Goal: Task Accomplishment & Management: Manage account settings

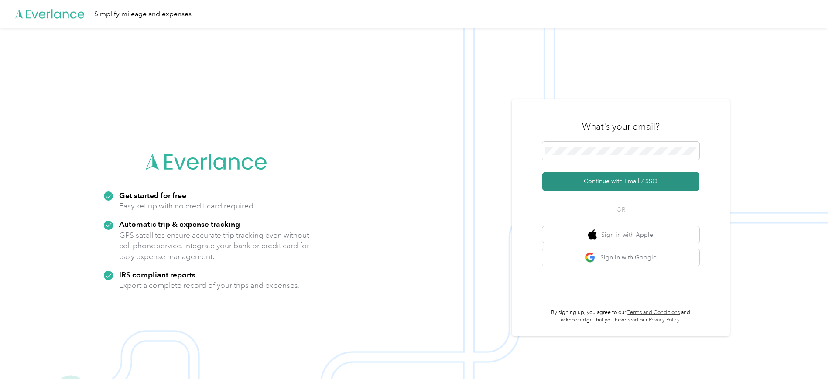
click at [636, 182] on button "Continue with Email / SSO" at bounding box center [620, 181] width 157 height 18
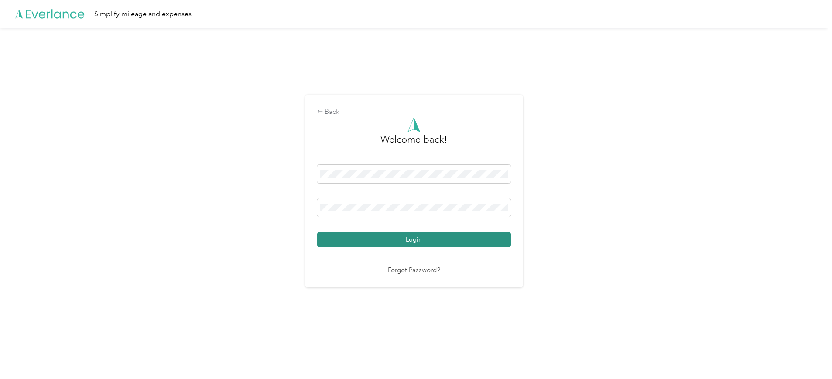
click at [444, 236] on button "Login" at bounding box center [414, 239] width 194 height 15
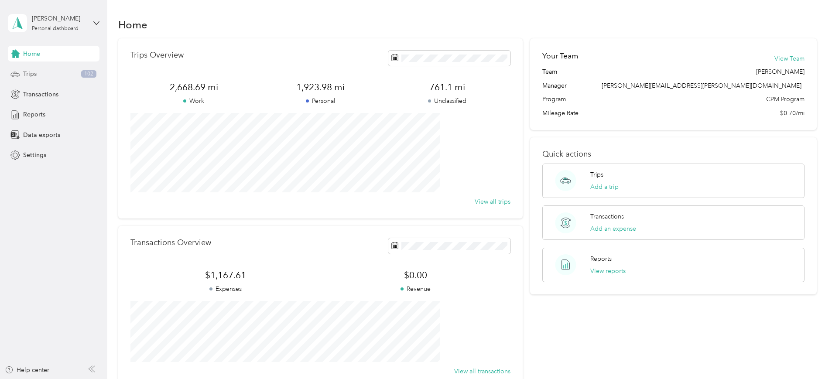
click at [46, 73] on div "Trips 102" at bounding box center [54, 74] width 92 height 16
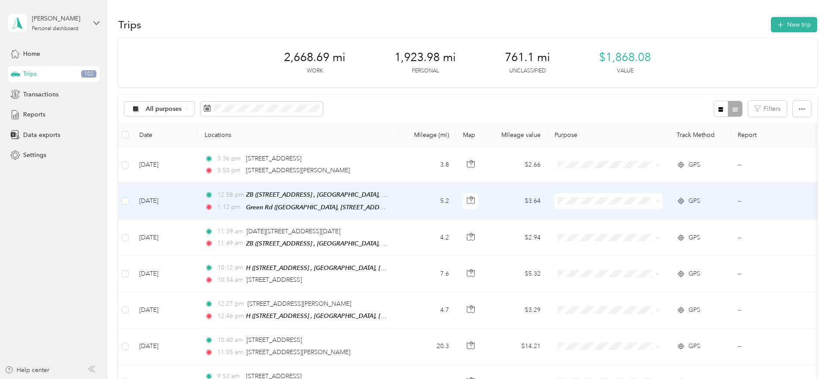
scroll to position [0, 55]
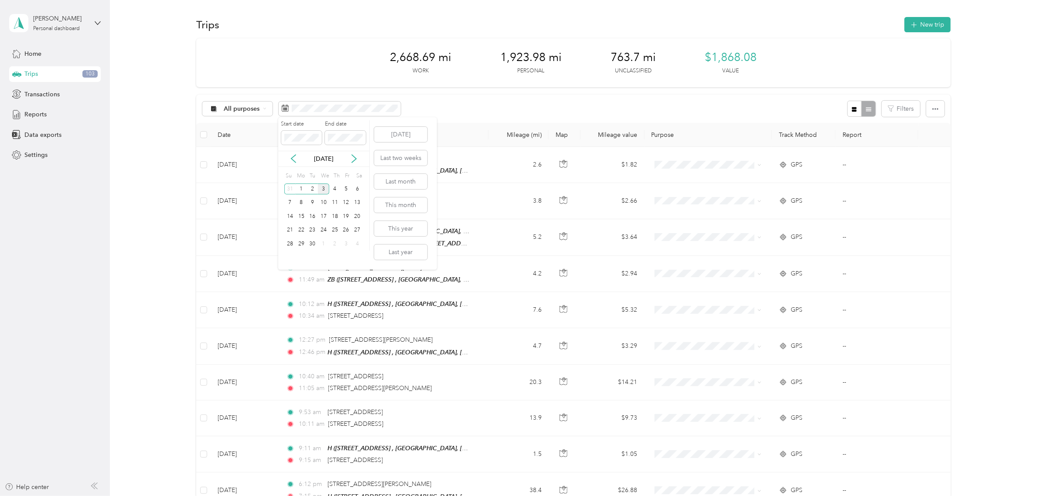
click at [299, 158] on div "[DATE]" at bounding box center [323, 158] width 91 height 9
click at [289, 160] on icon at bounding box center [293, 158] width 9 height 9
click at [304, 234] on div "18" at bounding box center [301, 230] width 11 height 11
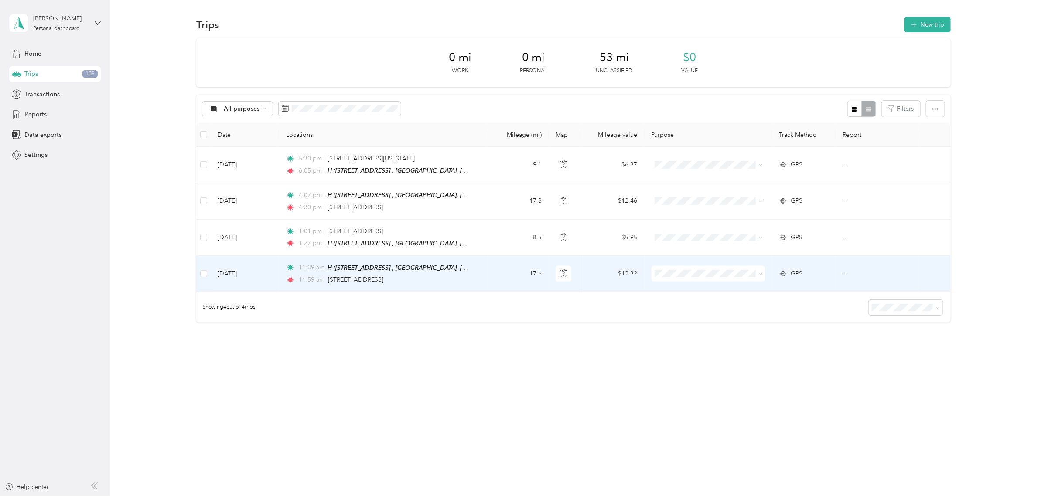
click at [733, 298] on li "Personal" at bounding box center [711, 303] width 114 height 15
click at [831, 270] on td "--" at bounding box center [877, 274] width 83 height 36
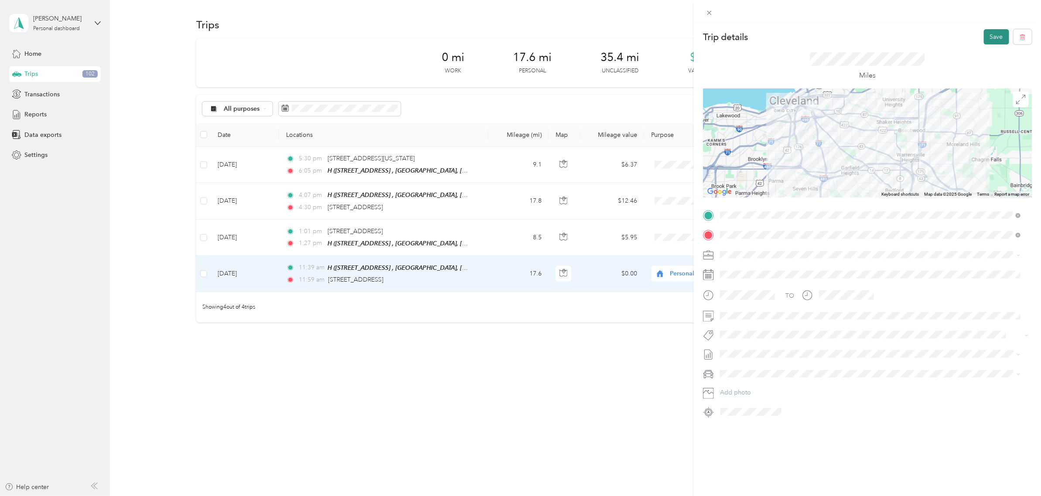
click at [831, 41] on button "Save" at bounding box center [996, 36] width 25 height 15
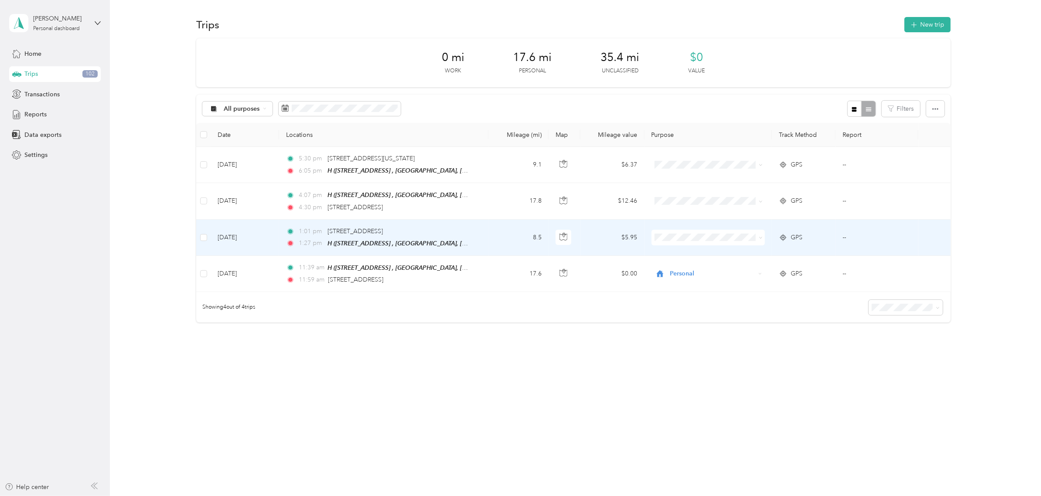
click at [742, 254] on li "Cuyahoga DD" at bounding box center [711, 252] width 114 height 15
click at [831, 240] on td "[DATE]" at bounding box center [877, 238] width 83 height 36
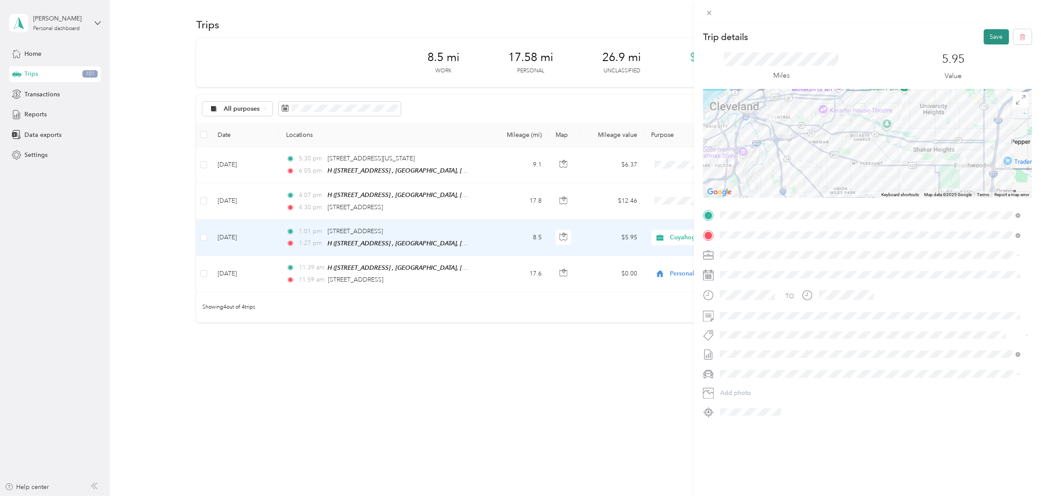
click at [831, 38] on button "Save" at bounding box center [996, 36] width 25 height 15
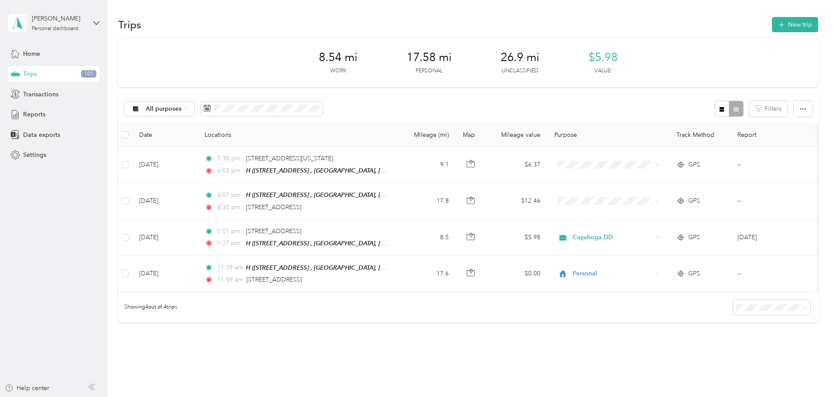
drag, startPoint x: 761, startPoint y: 0, endPoint x: 510, endPoint y: 332, distance: 416.0
click at [509, 332] on div "8.54 mi Work 17.58 mi Personal 26.9 mi Unclassified $5.98 Value All purposes Fi…" at bounding box center [468, 195] width 700 height 315
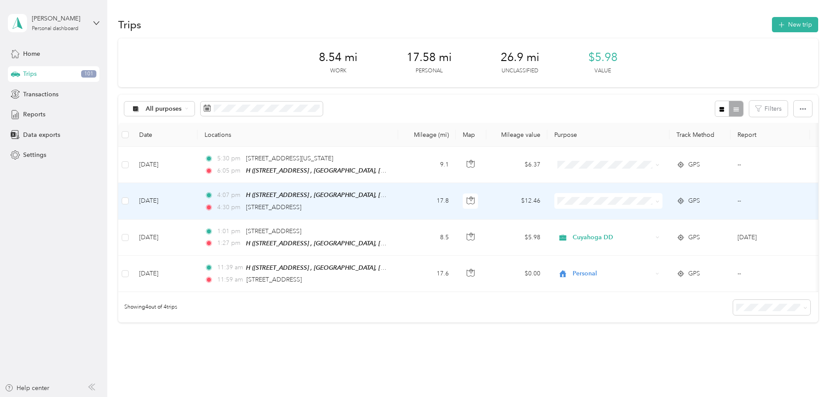
click at [659, 196] on span at bounding box center [655, 201] width 7 height 10
click at [659, 199] on span at bounding box center [655, 201] width 7 height 10
click at [659, 204] on span at bounding box center [655, 201] width 7 height 10
click at [659, 201] on icon at bounding box center [657, 202] width 3 height 2
click at [705, 209] on li "Cuyahoga DD" at bounding box center [666, 216] width 108 height 15
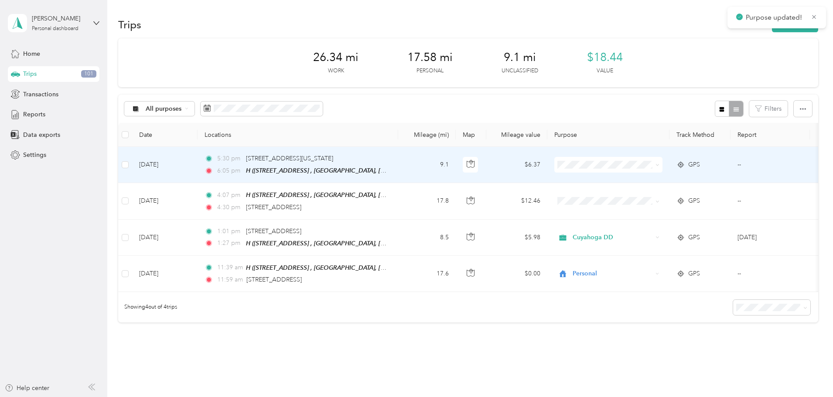
click at [659, 165] on icon at bounding box center [657, 165] width 4 height 4
click at [689, 192] on span "Personal" at bounding box center [674, 196] width 81 height 9
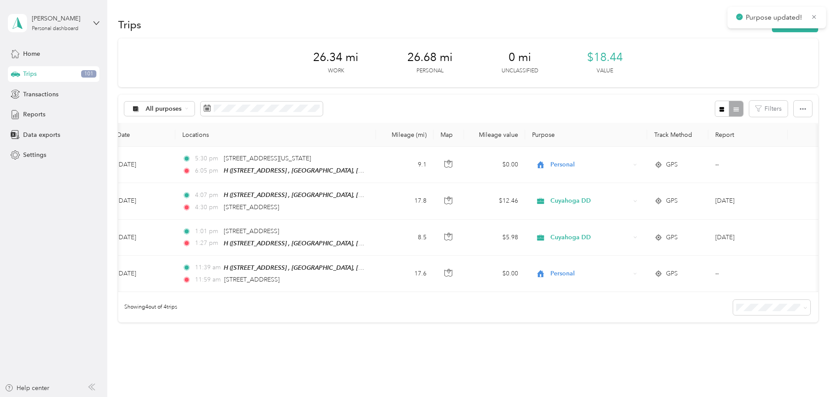
scroll to position [0, 141]
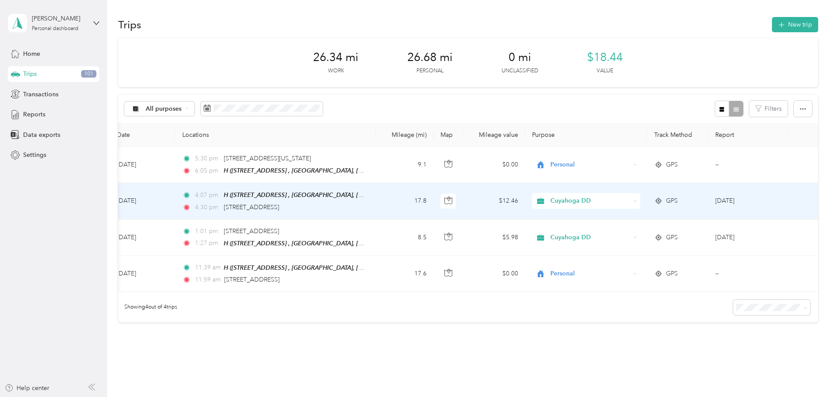
click at [722, 207] on td "[DATE]" at bounding box center [747, 201] width 79 height 36
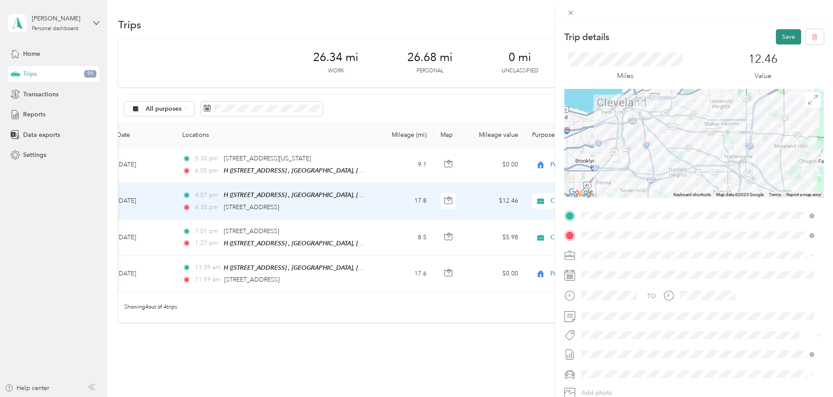
click at [785, 38] on button "Save" at bounding box center [788, 36] width 25 height 15
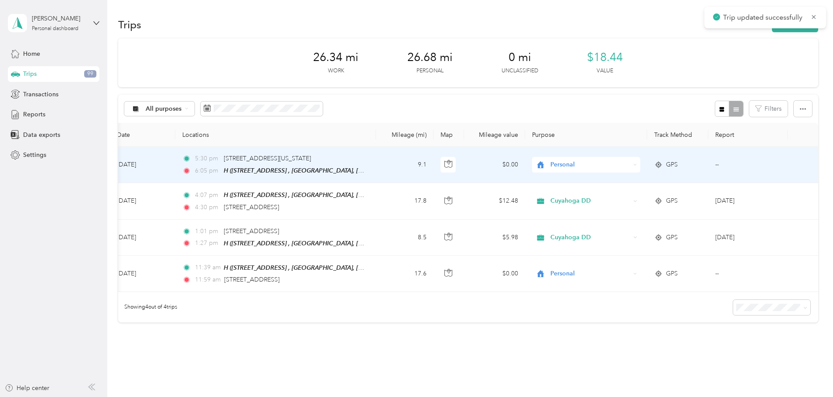
click at [708, 169] on td "--" at bounding box center [747, 165] width 79 height 36
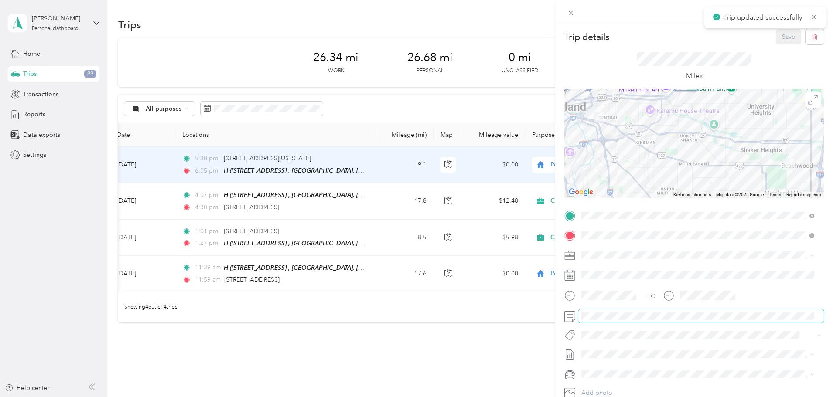
click at [647, 321] on span at bounding box center [701, 317] width 246 height 14
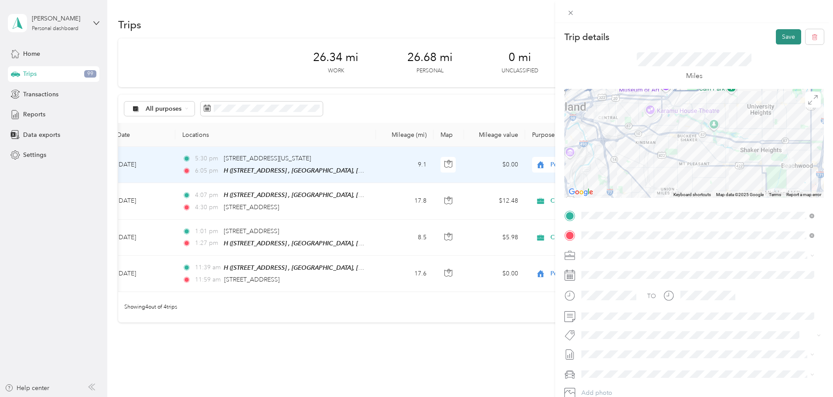
click at [781, 37] on button "Save" at bounding box center [788, 36] width 25 height 15
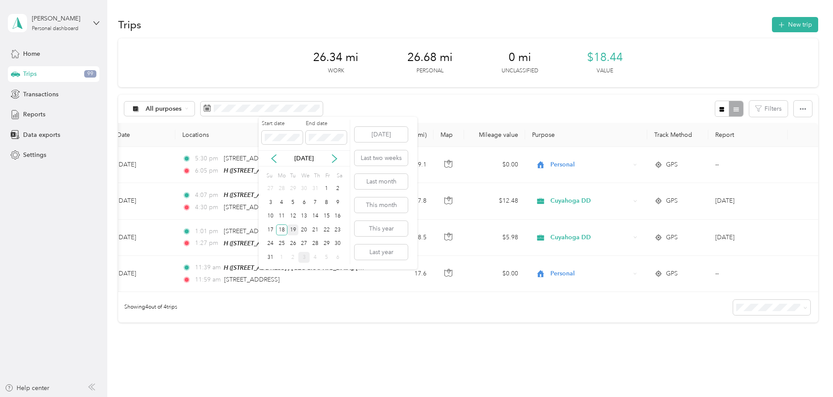
click at [292, 230] on div "19" at bounding box center [292, 230] width 11 height 11
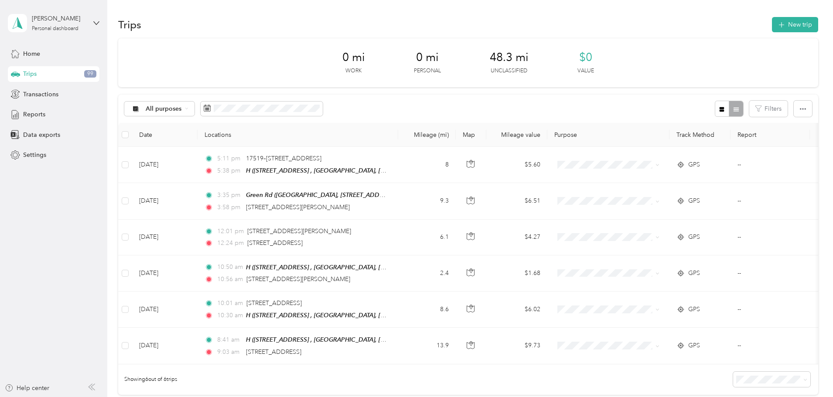
scroll to position [0, 141]
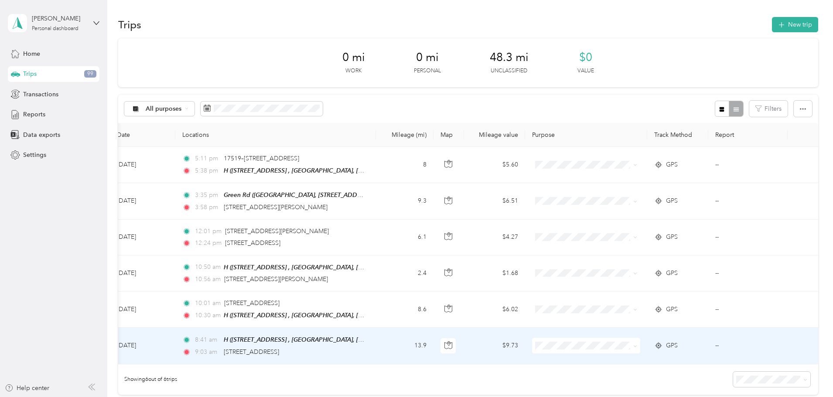
click at [708, 344] on td "--" at bounding box center [747, 346] width 79 height 36
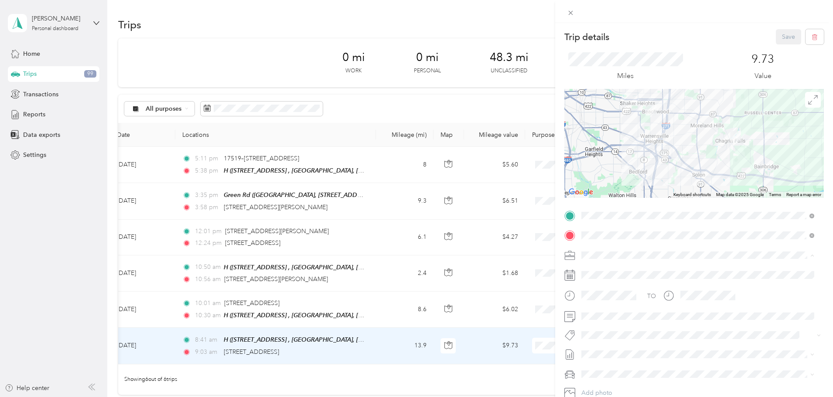
click at [611, 287] on li "Personal" at bounding box center [697, 285] width 239 height 15
click at [782, 38] on button "Save" at bounding box center [788, 36] width 25 height 15
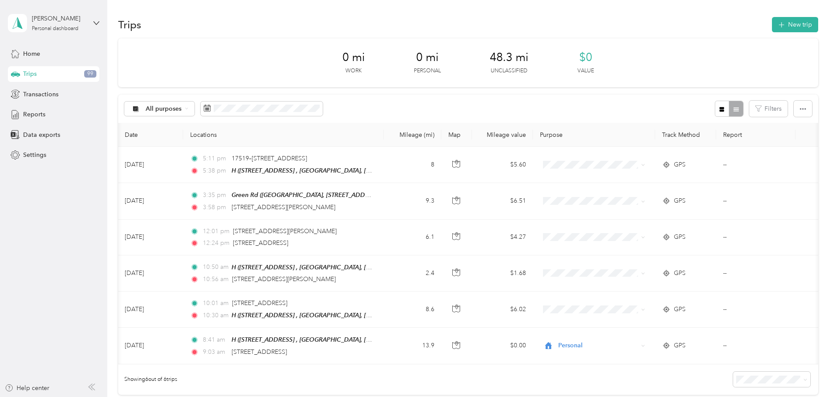
scroll to position [0, 141]
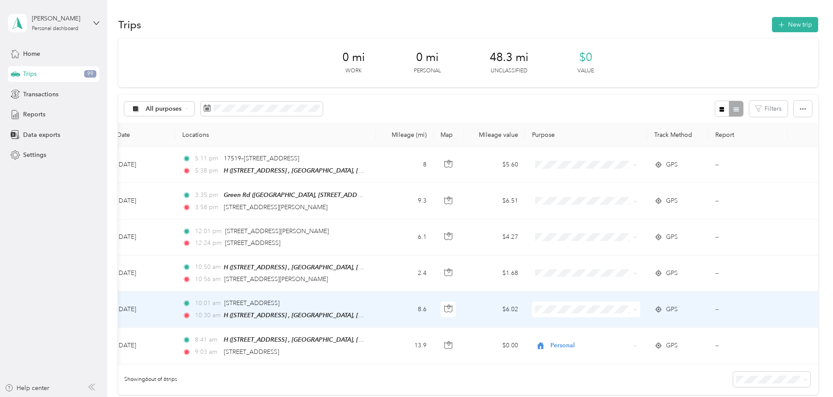
click at [630, 308] on span at bounding box center [633, 310] width 7 height 10
click at [633, 310] on icon at bounding box center [635, 310] width 4 height 4
click at [535, 323] on span "Cuyahoga DD" at bounding box center [533, 324] width 81 height 9
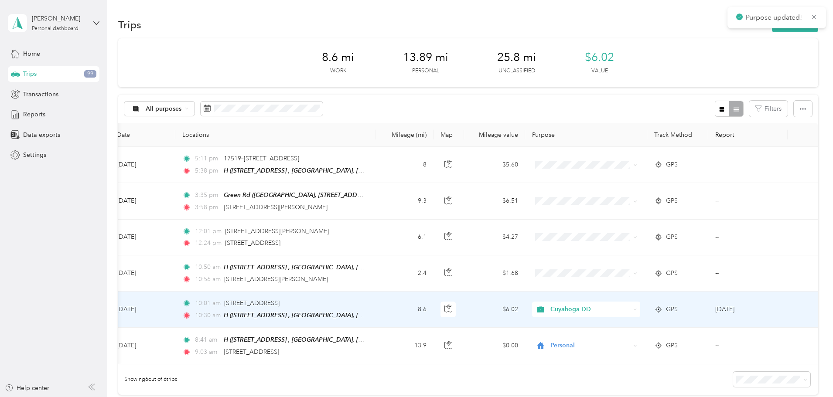
click at [788, 305] on td at bounding box center [803, 310] width 31 height 36
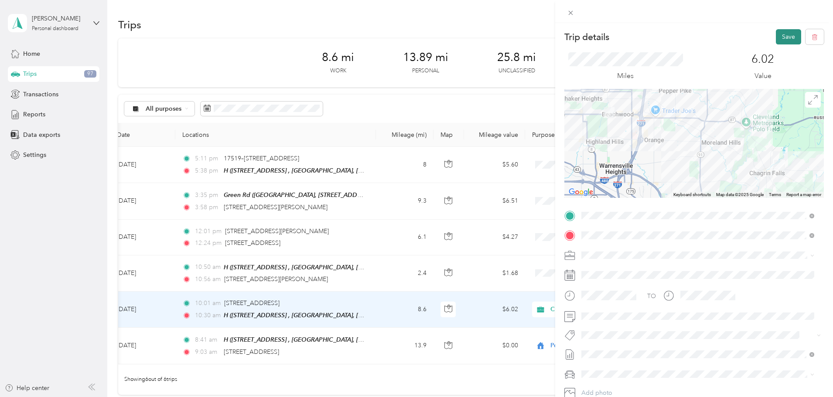
click at [783, 42] on button "Save" at bounding box center [788, 36] width 25 height 15
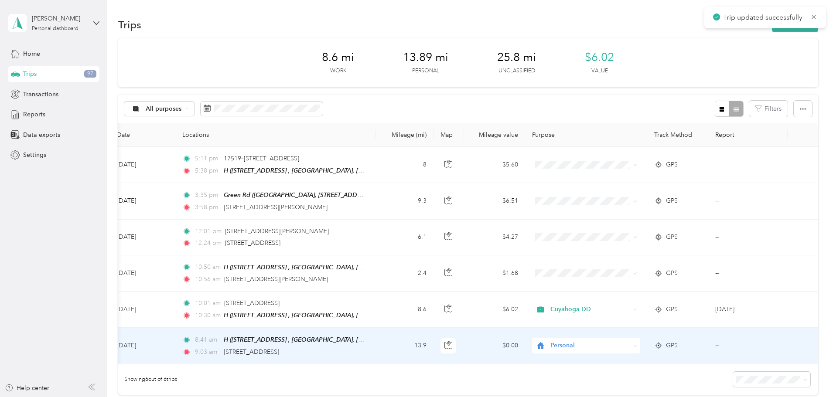
click at [464, 361] on td "$0.00" at bounding box center [494, 346] width 61 height 36
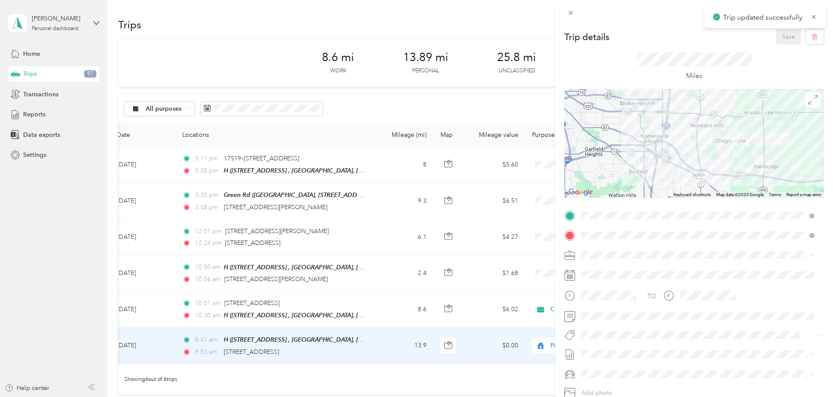
drag, startPoint x: 445, startPoint y: 366, endPoint x: 287, endPoint y: 372, distance: 158.4
click at [287, 372] on div "Trip details Save This trip cannot be edited because it is either under review,…" at bounding box center [416, 198] width 833 height 397
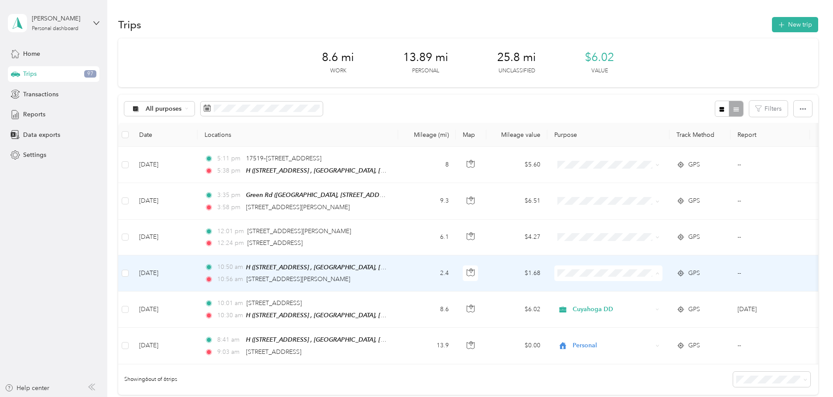
click at [685, 283] on li "Cuyahoga DD" at bounding box center [666, 288] width 108 height 15
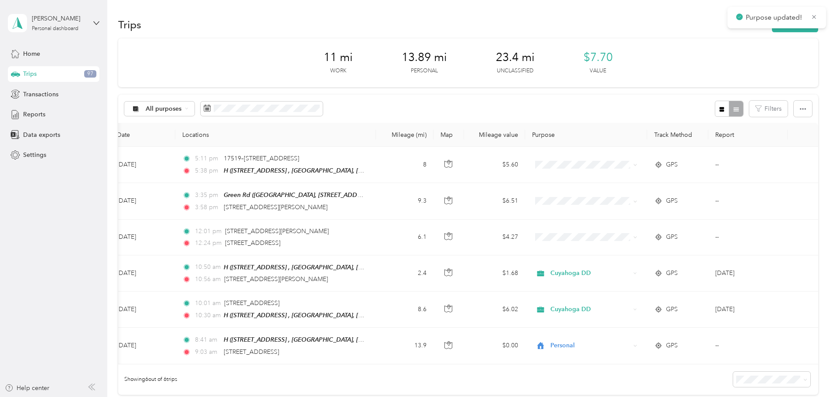
scroll to position [0, 141]
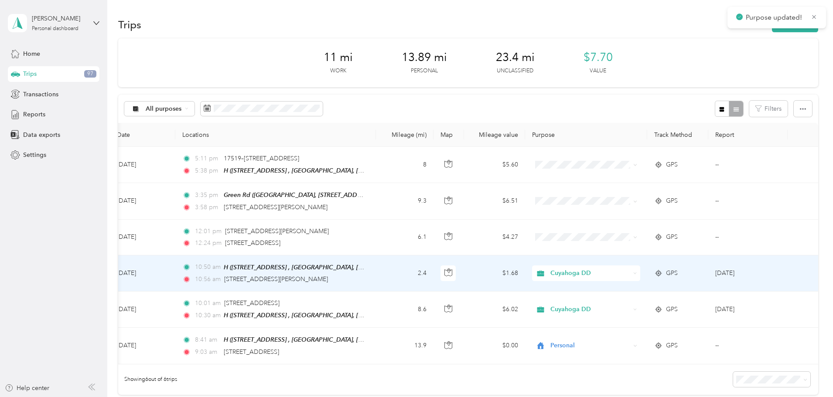
click at [788, 274] on td at bounding box center [803, 274] width 31 height 36
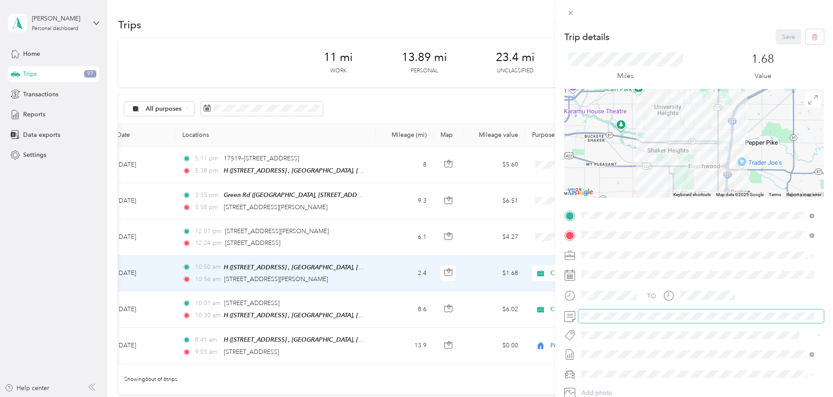
click at [591, 321] on span at bounding box center [701, 317] width 246 height 14
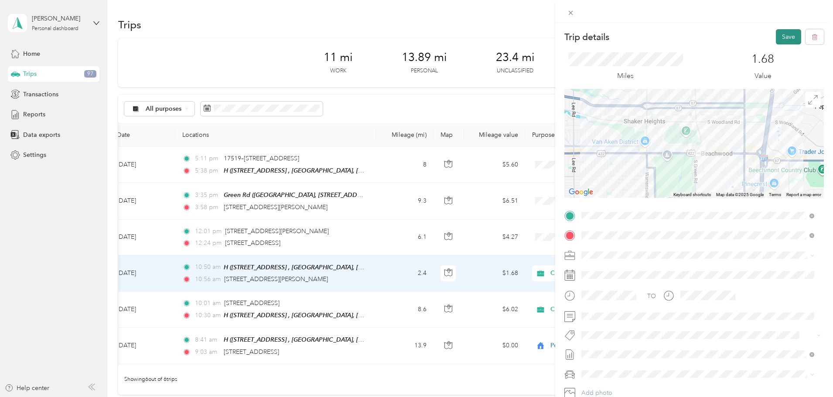
click at [779, 35] on button "Save" at bounding box center [788, 36] width 25 height 15
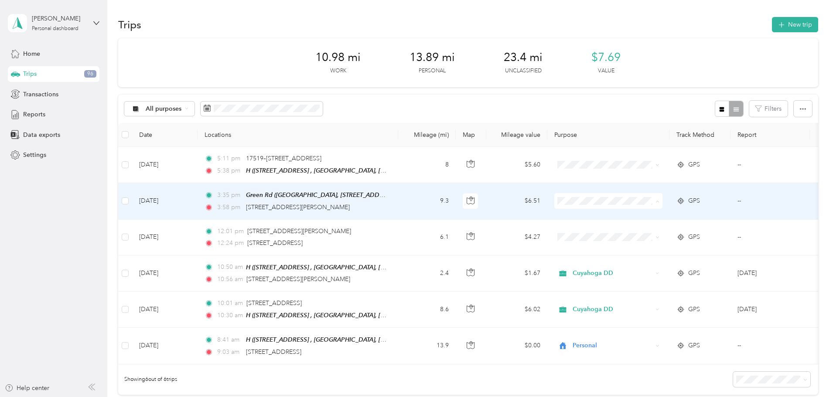
click at [699, 212] on li "Cuyahoga DD" at bounding box center [666, 216] width 108 height 15
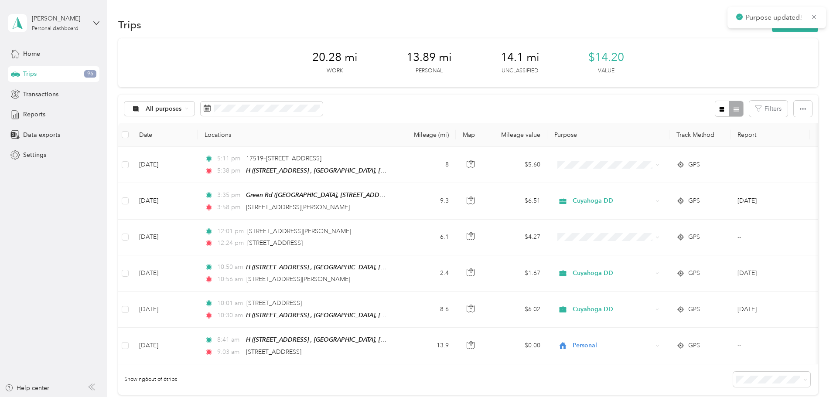
scroll to position [0, 141]
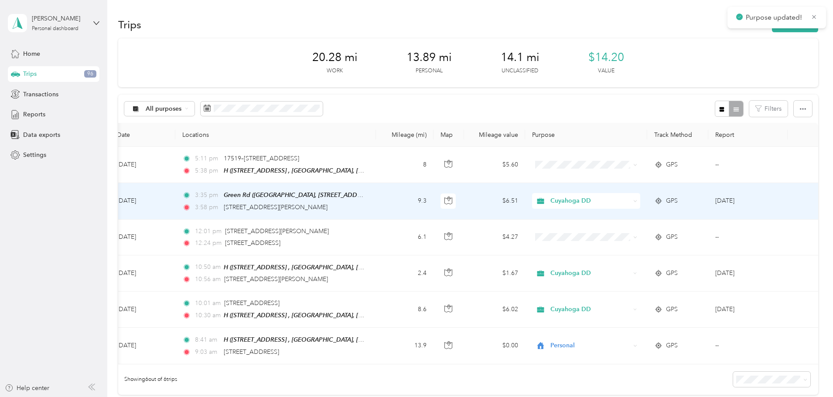
click at [788, 208] on td at bounding box center [803, 201] width 31 height 36
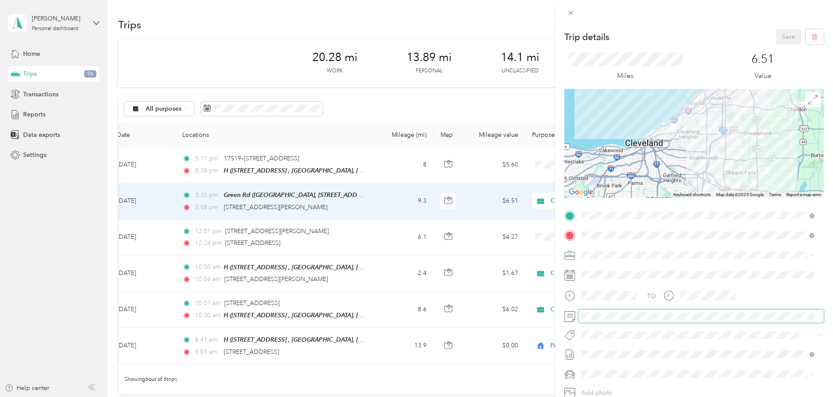
click at [640, 320] on span at bounding box center [701, 317] width 246 height 14
click at [783, 35] on button "Save" at bounding box center [788, 36] width 25 height 15
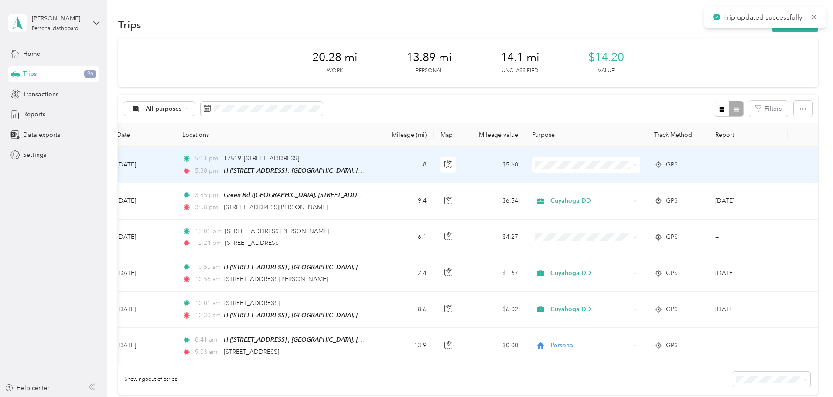
click at [634, 165] on icon at bounding box center [635, 165] width 3 height 2
click at [557, 195] on span "Personal" at bounding box center [533, 196] width 81 height 9
click at [708, 165] on td "--" at bounding box center [747, 165] width 79 height 36
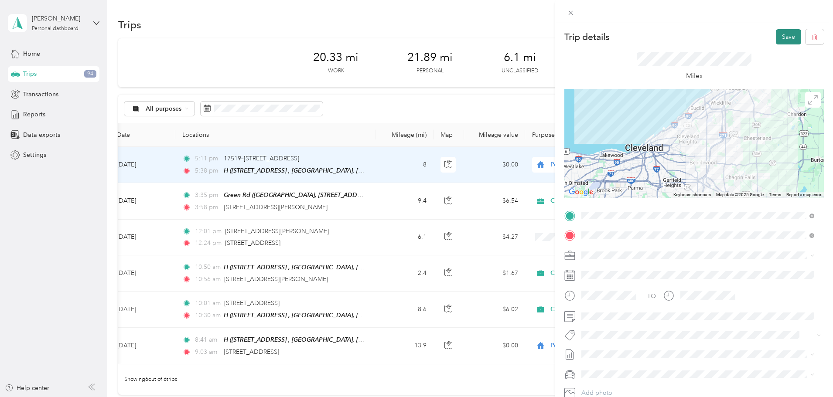
click at [778, 31] on button "Save" at bounding box center [788, 36] width 25 height 15
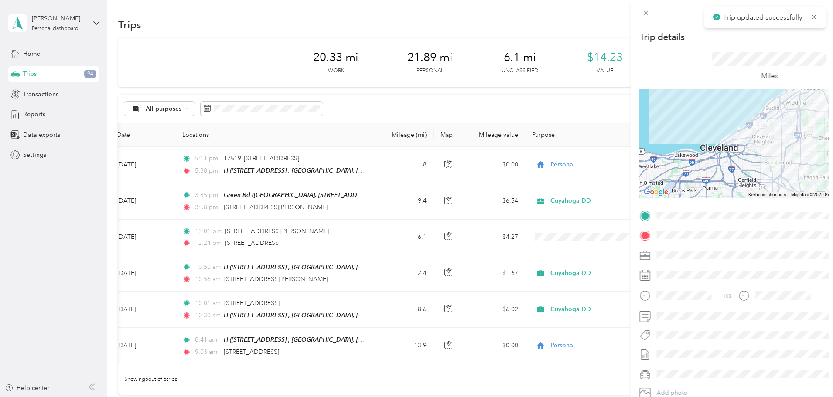
click at [778, 379] on div "Trip details Save This trip cannot be edited because it is either under review,…" at bounding box center [414, 397] width 829 height 0
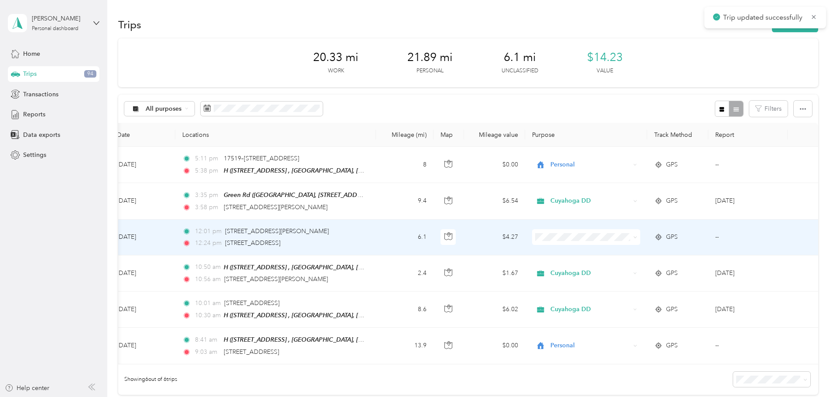
click at [708, 232] on td "--" at bounding box center [747, 238] width 79 height 36
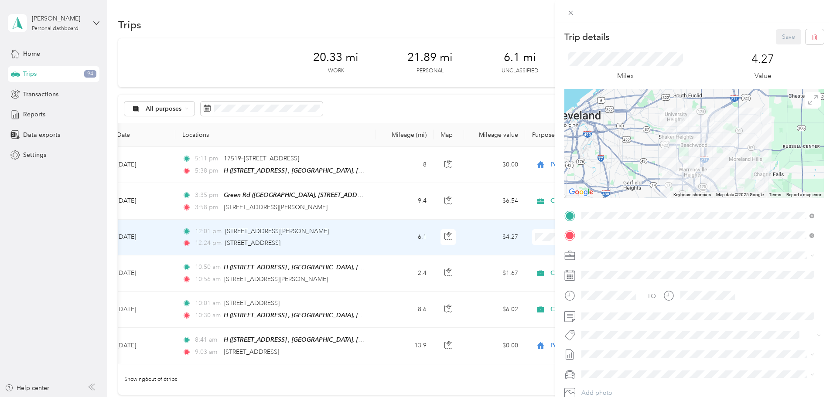
click at [625, 277] on ol "Cuyahoga DD Personal" at bounding box center [697, 278] width 239 height 31
click at [781, 41] on button "Save" at bounding box center [788, 36] width 25 height 15
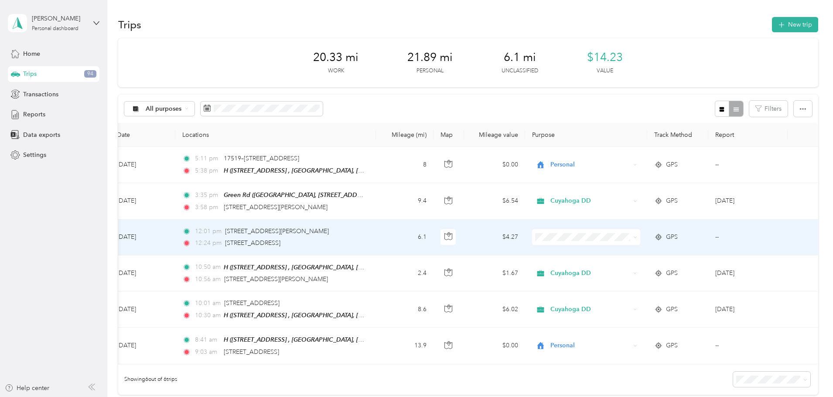
click at [633, 233] on span at bounding box center [635, 236] width 4 height 7
click at [634, 237] on icon at bounding box center [635, 238] width 3 height 2
click at [565, 254] on span "Cuyahoga DD" at bounding box center [533, 249] width 81 height 9
